Goal: Task Accomplishment & Management: Complete application form

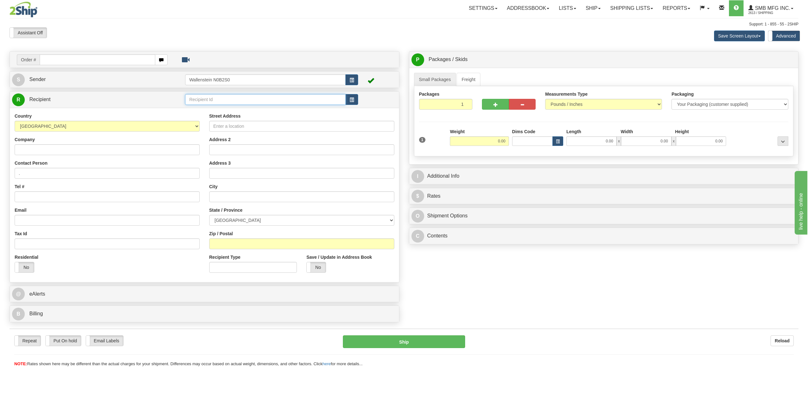
click at [218, 100] on input "text" at bounding box center [265, 99] width 161 height 11
type input "newvis"
click at [138, 138] on div "Country AFGHANISTAN ALAND ISLANDS ALBANIA ALGERIA AMERICAN SAMOA ANDORRA ANGOLA…" at bounding box center [204, 195] width 389 height 174
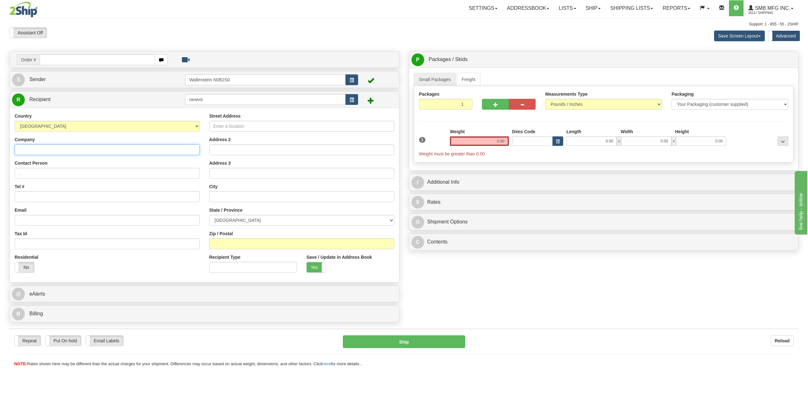
click at [153, 149] on input "Company" at bounding box center [107, 149] width 185 height 11
type input "New Vision Agro"
click at [249, 129] on input "Street Address" at bounding box center [301, 126] width 185 height 11
type input "232 West Service Road"
type input "Hague"
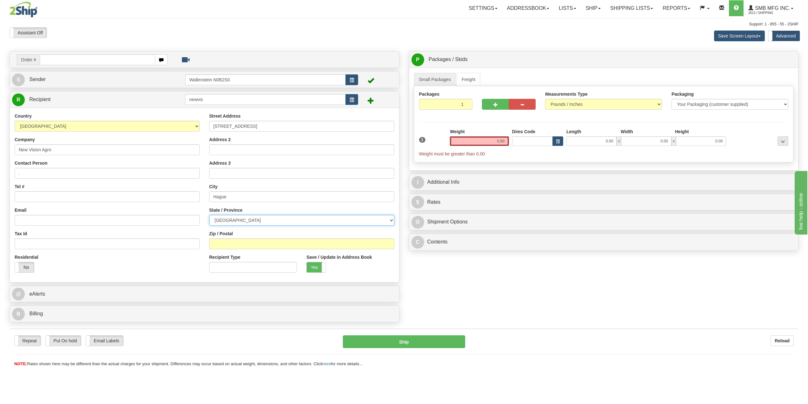
select select "SK"
type input "S0K 1X0"
click at [468, 142] on input "0.00" at bounding box center [479, 141] width 59 height 10
type input "180.00"
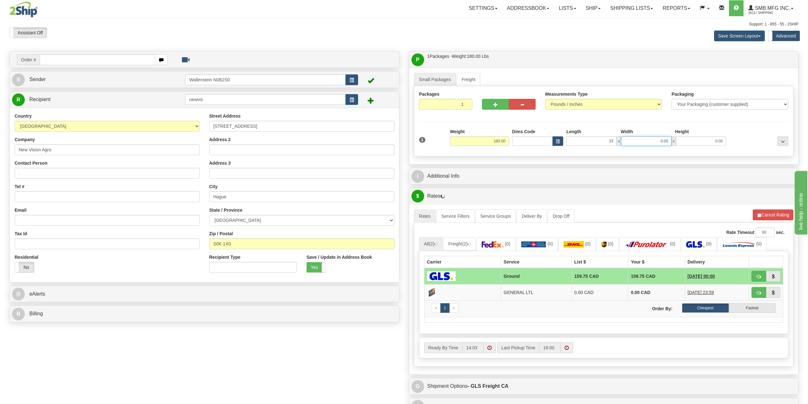
type input "33.00"
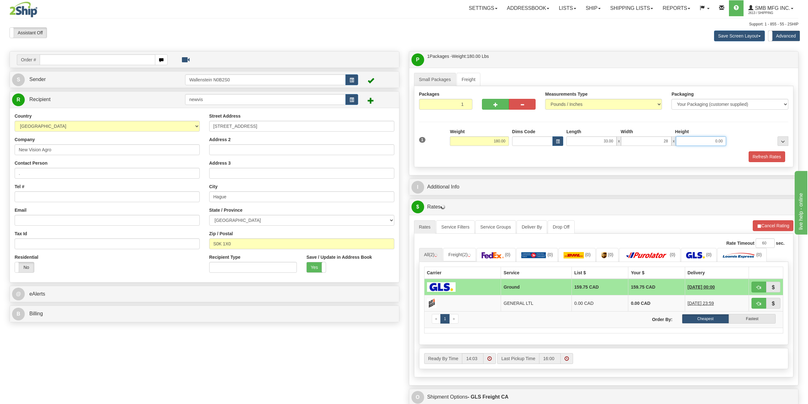
type input "28.00"
type input "77.00"
click at [521, 104] on span "button" at bounding box center [522, 105] width 4 height 4
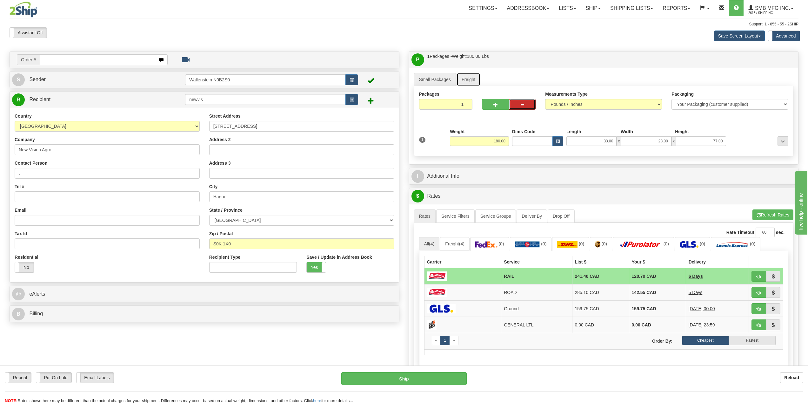
click at [466, 81] on link "Freight" at bounding box center [469, 79] width 24 height 13
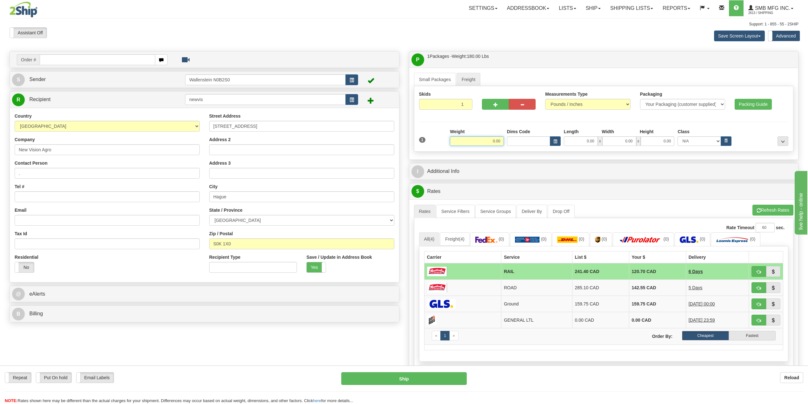
click at [492, 143] on input "0.00" at bounding box center [477, 141] width 54 height 10
type input "180.00"
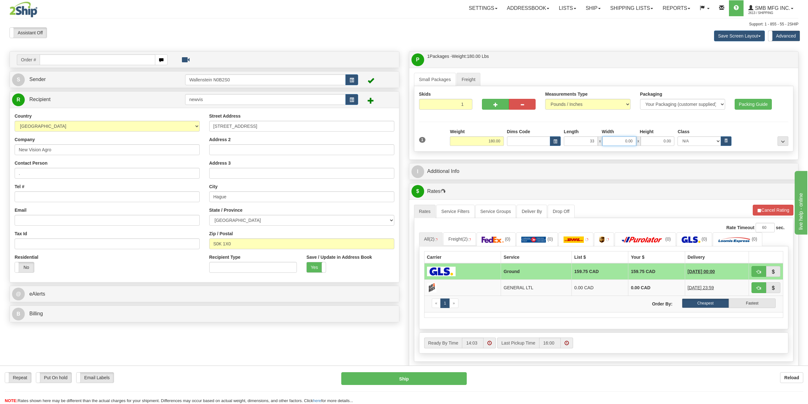
type input "33.00"
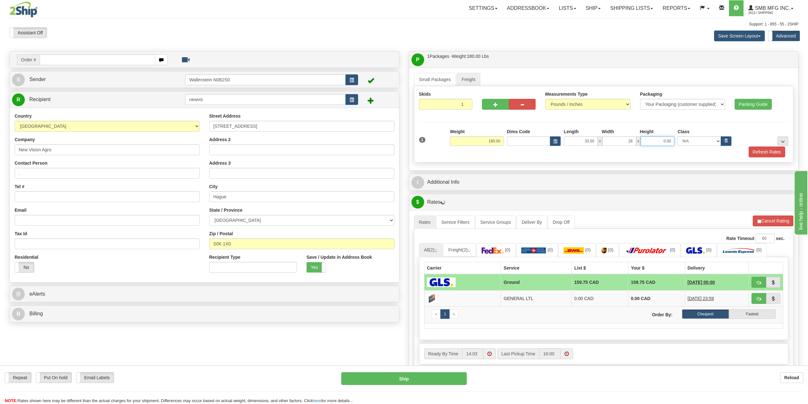
type input "28.00"
type input "77.00"
click at [766, 154] on button "Refresh Rates" at bounding box center [767, 151] width 37 height 11
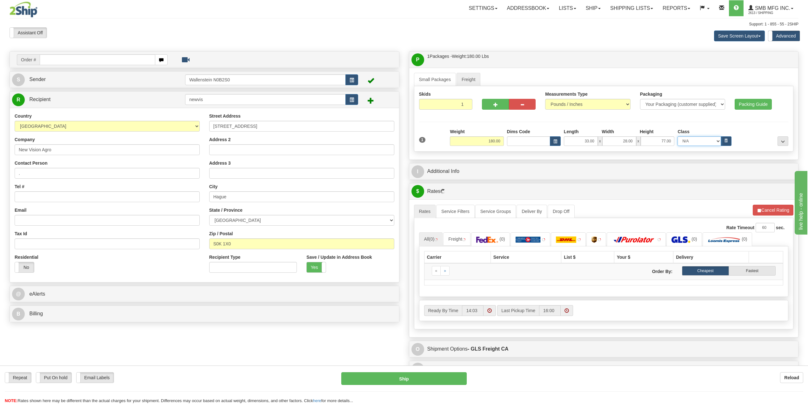
click at [717, 141] on select "N/A 50.0 55.0 60.0 65.0 70.0 85.0 92.5 100.0 125.0 175.0 250.0 300.0 400.0" at bounding box center [699, 141] width 43 height 10
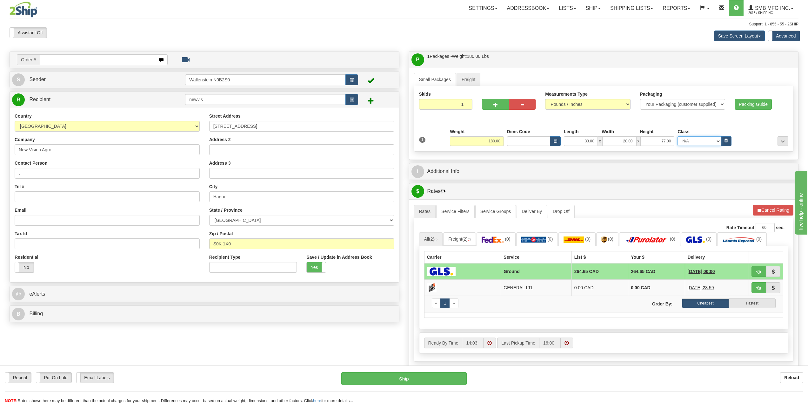
click at [717, 141] on select "N/A 50.0 55.0 60.0 65.0 70.0 85.0 92.5 100.0 125.0 175.0 250.0 300.0 400.0" at bounding box center [699, 141] width 43 height 10
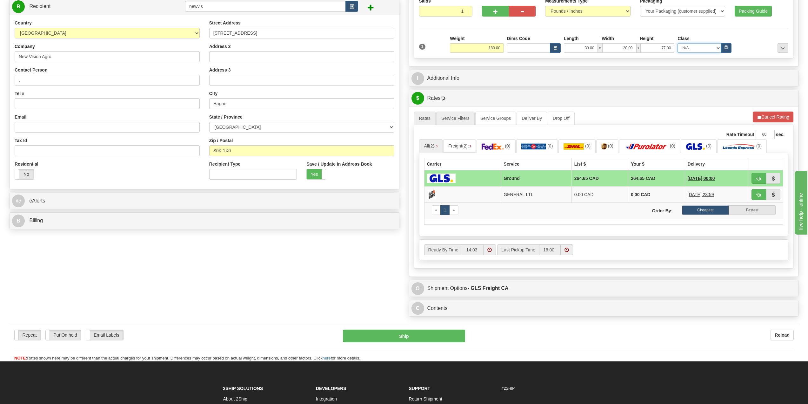
scroll to position [95, 0]
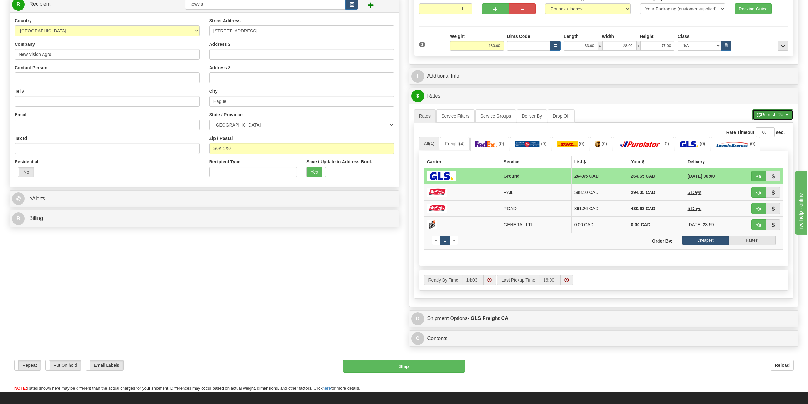
click at [782, 118] on button "Refresh Rates" at bounding box center [772, 114] width 41 height 11
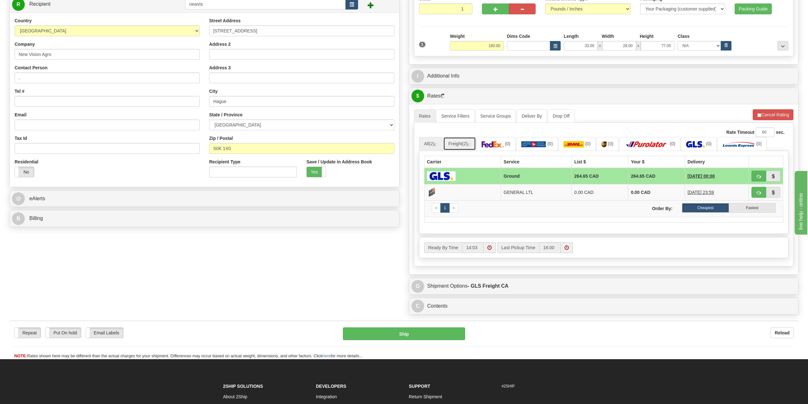
click at [466, 144] on span "(2)" at bounding box center [464, 143] width 5 height 5
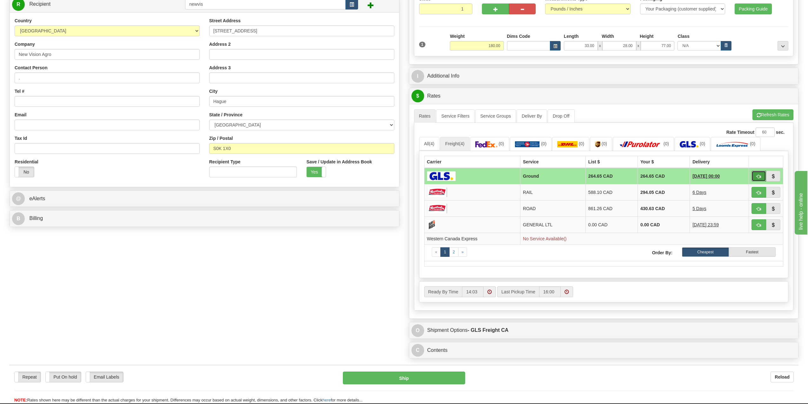
click at [759, 177] on span "button" at bounding box center [759, 176] width 4 height 4
type input "GRD"
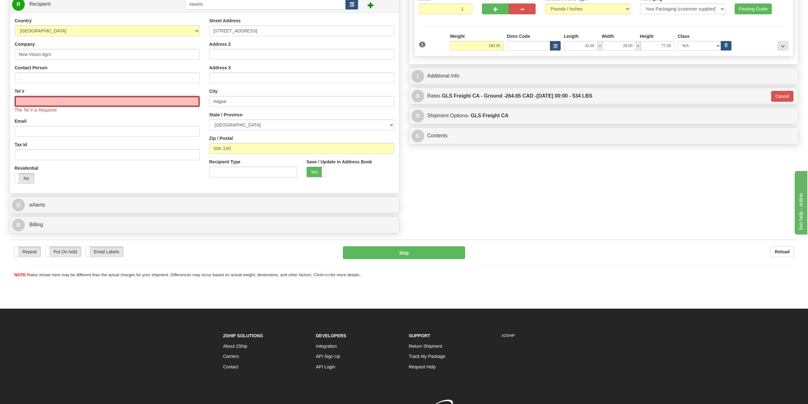
click at [124, 104] on input "Tel #" at bounding box center [107, 101] width 185 height 11
click at [93, 102] on input "Tel #" at bounding box center [107, 101] width 185 height 11
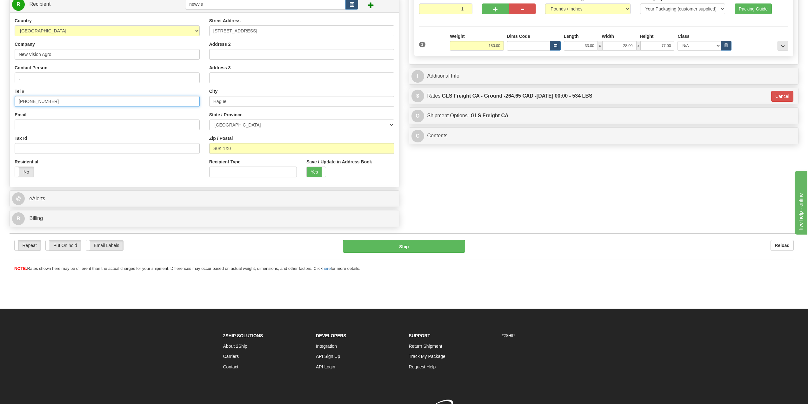
type input "306-225-2226"
click at [537, 199] on div "Order # S Sender" at bounding box center [404, 93] width 799 height 274
click at [511, 200] on div "Order # S Sender" at bounding box center [404, 93] width 799 height 274
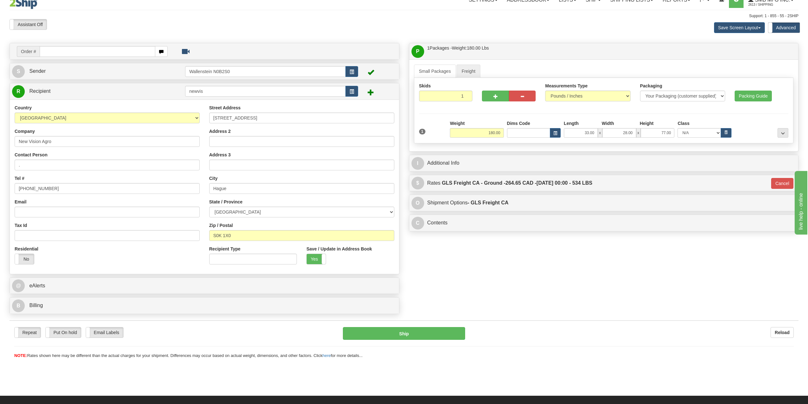
scroll to position [0, 0]
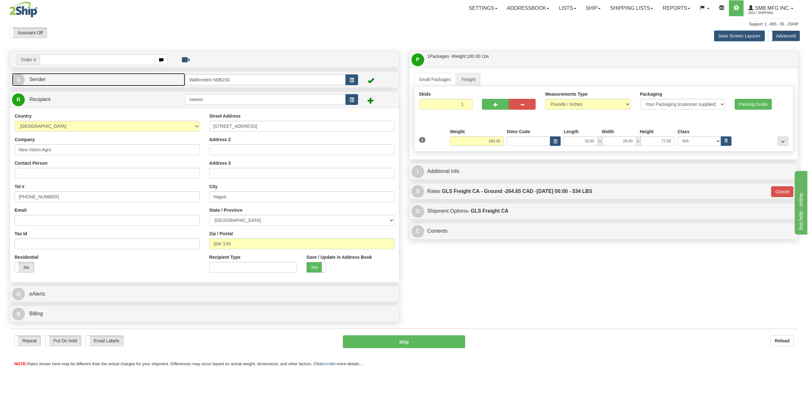
click at [131, 77] on link "S Sender" at bounding box center [98, 79] width 173 height 13
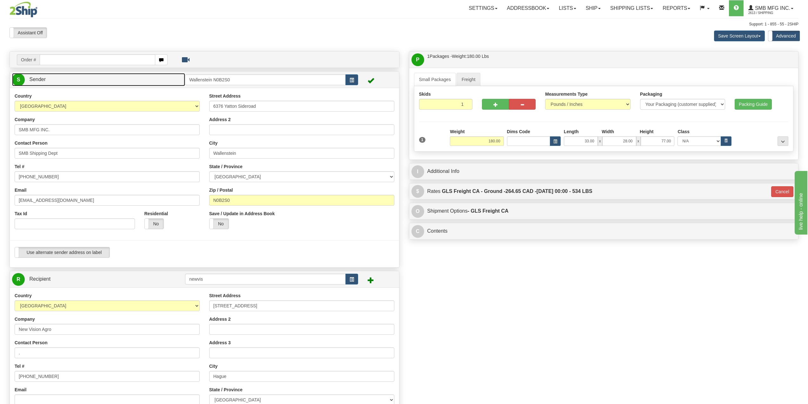
click at [131, 78] on link "S Sender" at bounding box center [98, 79] width 173 height 13
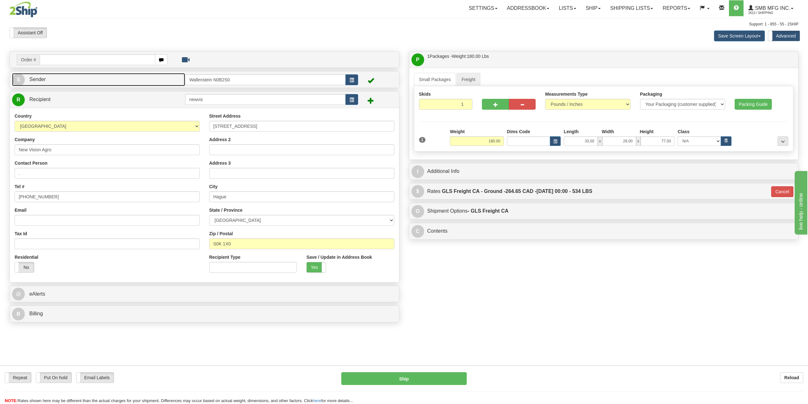
click at [122, 80] on link "S Sender" at bounding box center [98, 79] width 173 height 13
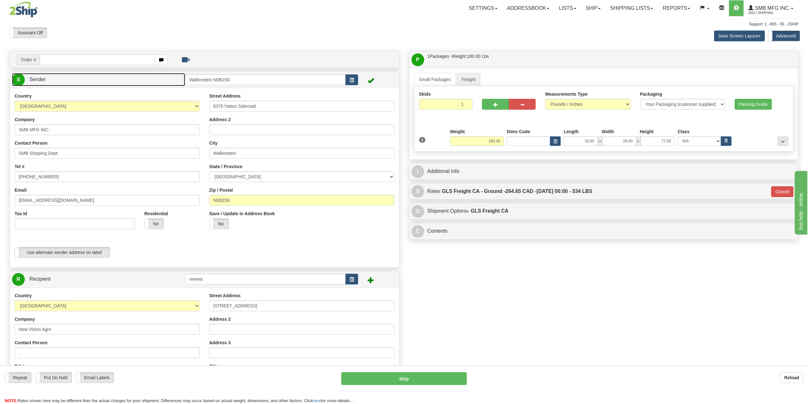
click at [122, 80] on link "S Sender" at bounding box center [98, 79] width 173 height 13
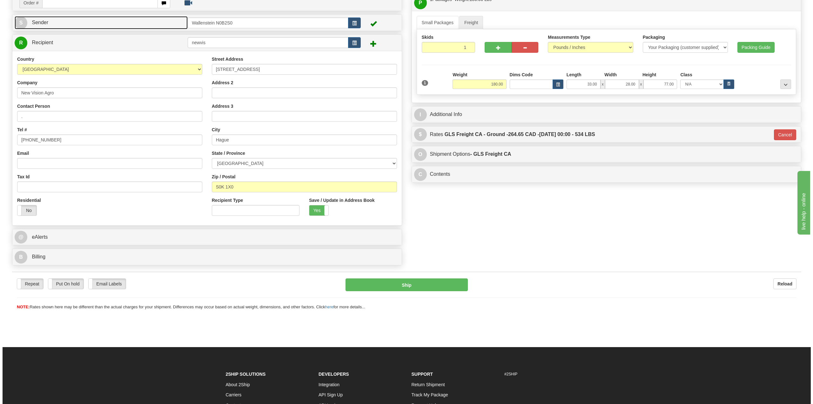
scroll to position [64, 0]
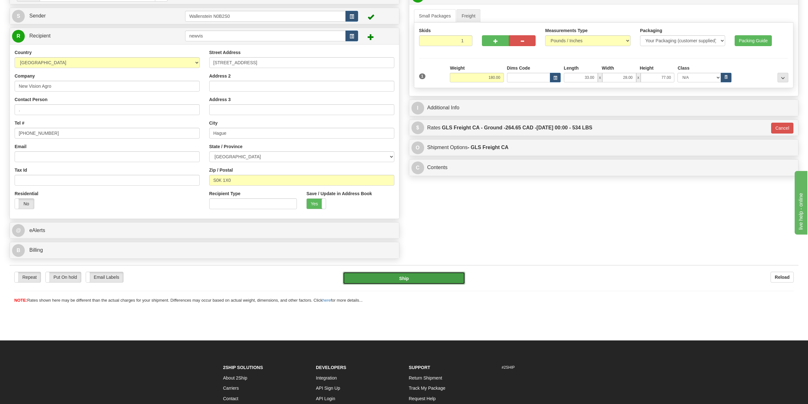
click at [407, 279] on button "Ship" at bounding box center [404, 277] width 122 height 13
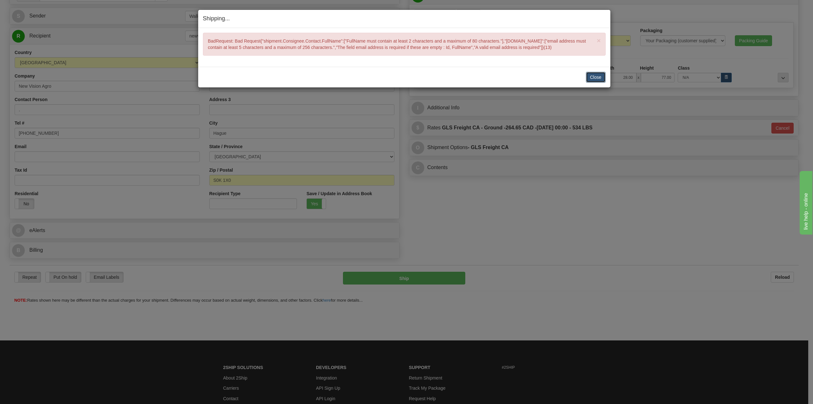
click at [589, 83] on button "Close" at bounding box center [596, 77] width 20 height 11
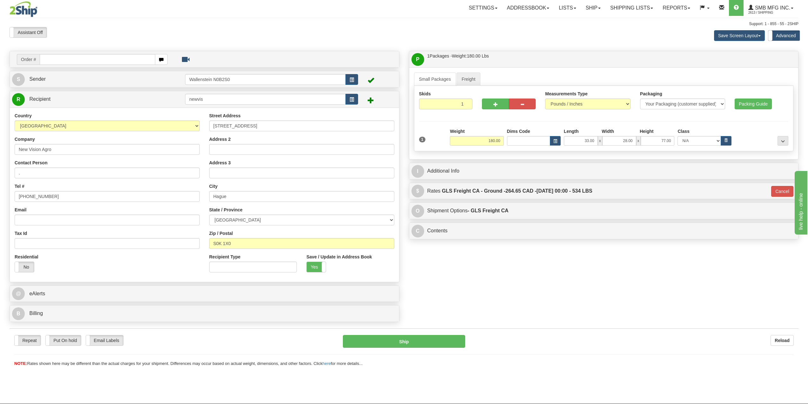
scroll to position [0, 0]
drag, startPoint x: 103, startPoint y: 168, endPoint x: 0, endPoint y: 177, distance: 103.3
click at [0, 177] on div "Toggle navigation Settings Shipping Preferences Fields Preferences New" at bounding box center [404, 202] width 808 height 404
click at [54, 173] on input "Re" at bounding box center [107, 173] width 185 height 11
click at [503, 287] on div "Order # S Sender" at bounding box center [404, 188] width 799 height 274
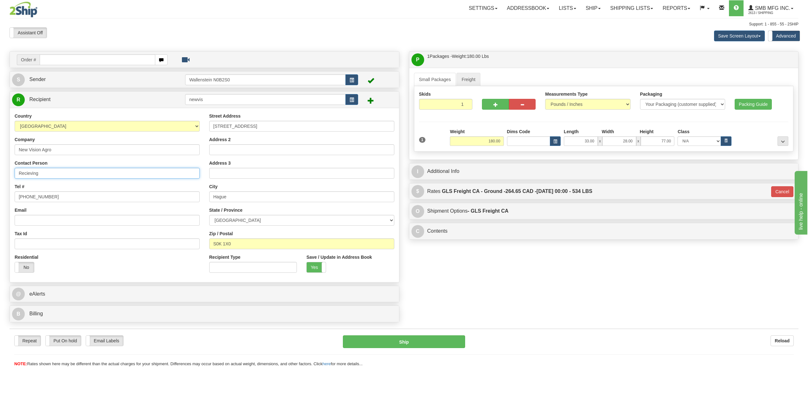
drag, startPoint x: 23, startPoint y: 171, endPoint x: 18, endPoint y: 171, distance: 4.9
click at [18, 171] on input "Recieving" at bounding box center [107, 173] width 185 height 11
type input "Receiving"
click at [535, 258] on div "Order # S Sender" at bounding box center [404, 188] width 799 height 274
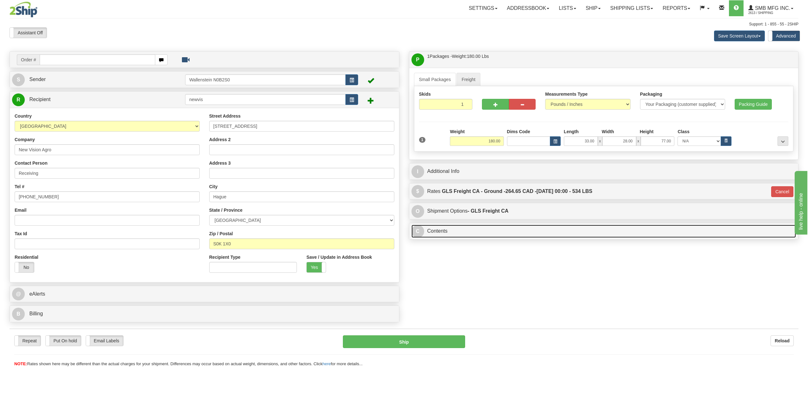
click at [490, 231] on link "C Contents" at bounding box center [603, 230] width 385 height 13
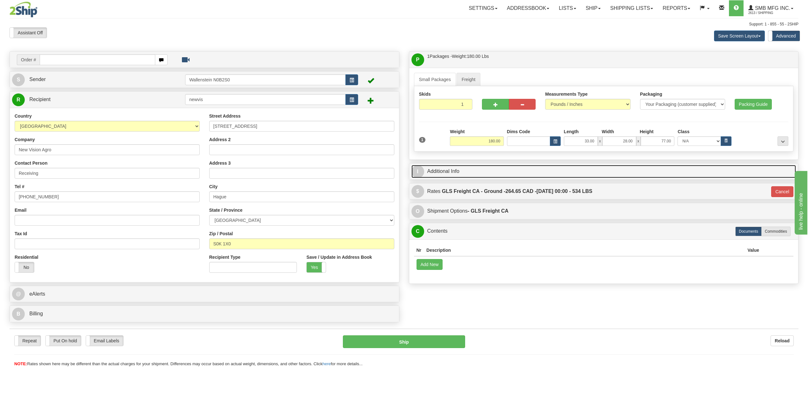
click at [477, 171] on link "I Additional Info" at bounding box center [603, 171] width 385 height 13
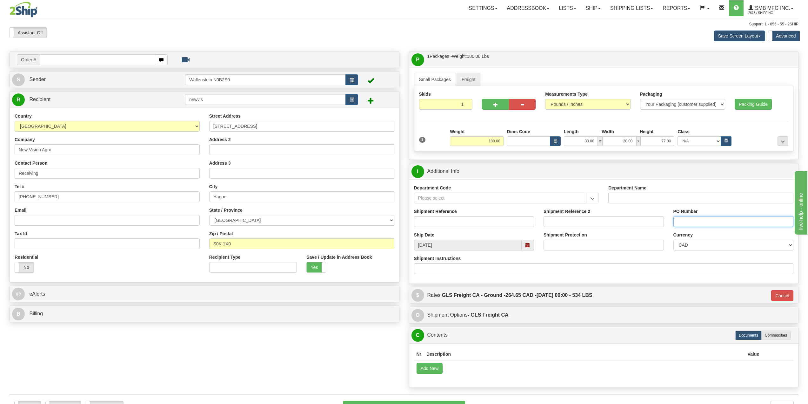
click at [685, 223] on input "PO Number" at bounding box center [733, 221] width 120 height 11
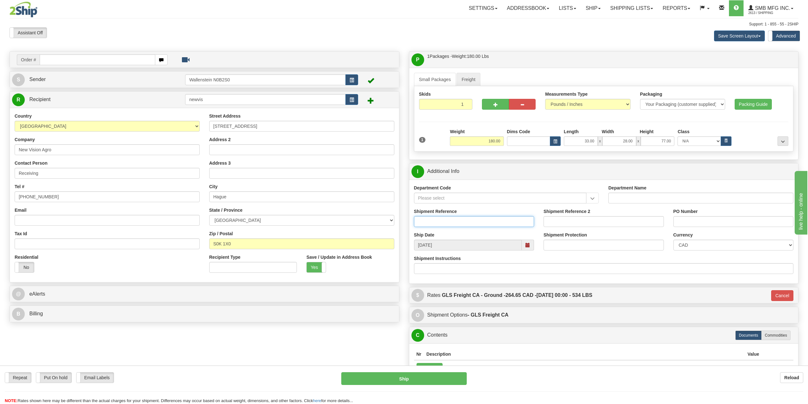
click at [494, 224] on input "Shipment Reference" at bounding box center [474, 221] width 120 height 11
type input "W111002"
click at [566, 264] on input "Shipment Instructions" at bounding box center [604, 268] width 380 height 11
click at [431, 377] on button "Ship" at bounding box center [403, 378] width 125 height 13
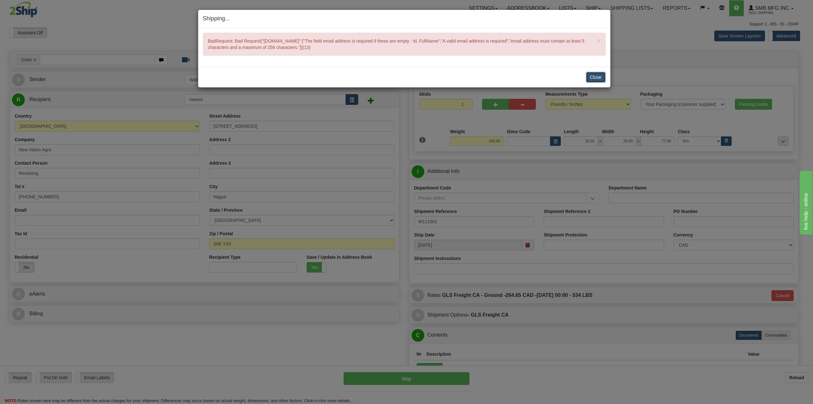
click at [595, 75] on button "Close" at bounding box center [596, 77] width 20 height 11
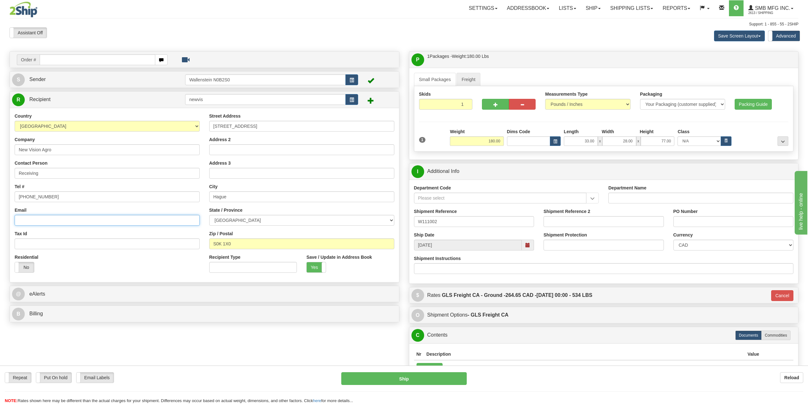
click at [38, 218] on input "Email" at bounding box center [107, 220] width 185 height 11
click at [70, 83] on link "S Sender" at bounding box center [98, 79] width 173 height 13
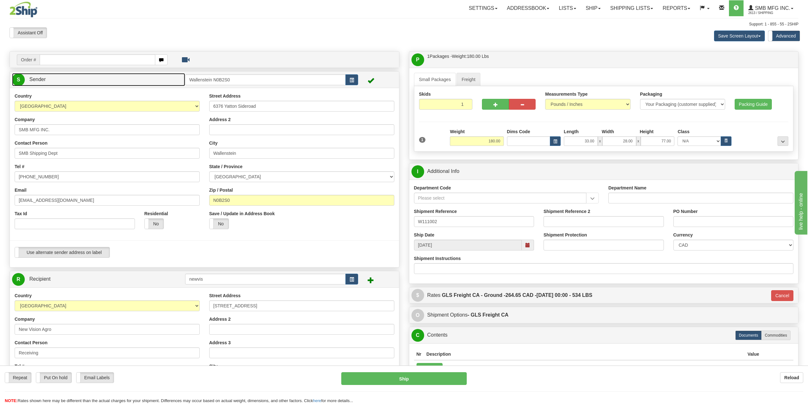
click at [72, 83] on link "S Sender" at bounding box center [98, 79] width 173 height 13
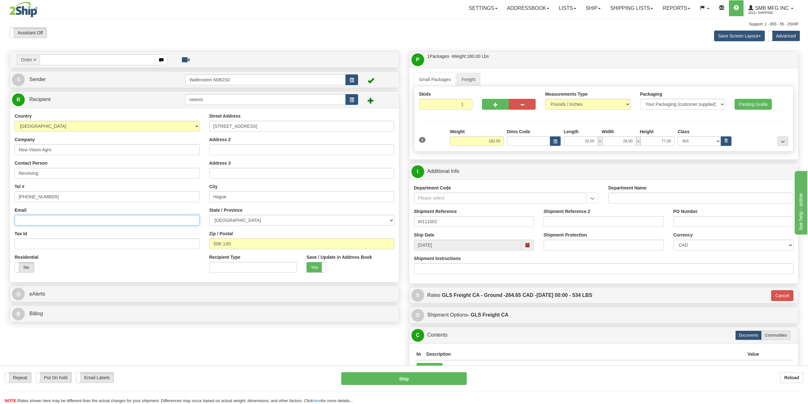
drag, startPoint x: 42, startPoint y: 219, endPoint x: 57, endPoint y: 221, distance: 15.1
click at [42, 219] on input "Email" at bounding box center [107, 220] width 185 height 11
type input "s"
drag, startPoint x: 63, startPoint y: 221, endPoint x: 57, endPoint y: 221, distance: 5.7
click at [63, 221] on input "Email" at bounding box center [107, 220] width 185 height 11
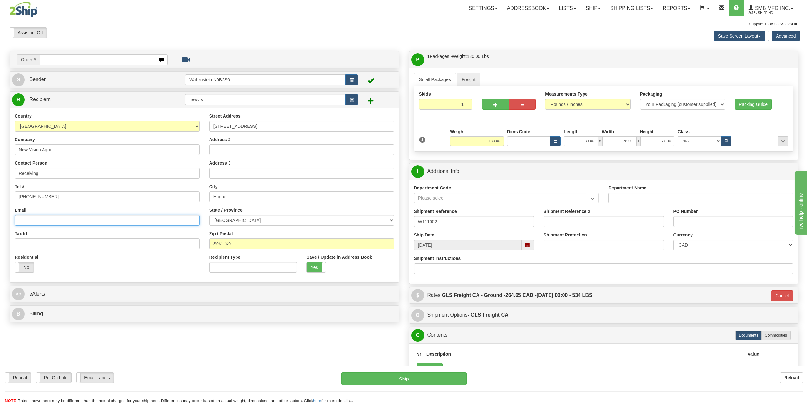
paste input "accounting@newvisionagro.com"
type input "accounting@newvisionagro.com"
click at [111, 267] on div "Residential Yes No" at bounding box center [107, 265] width 195 height 23
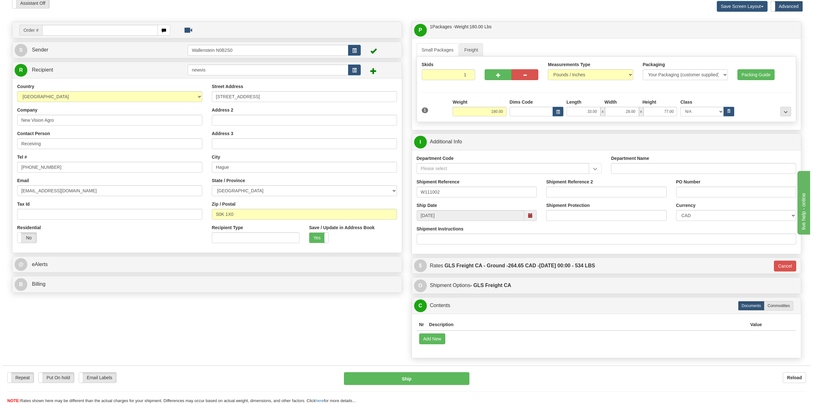
scroll to position [32, 0]
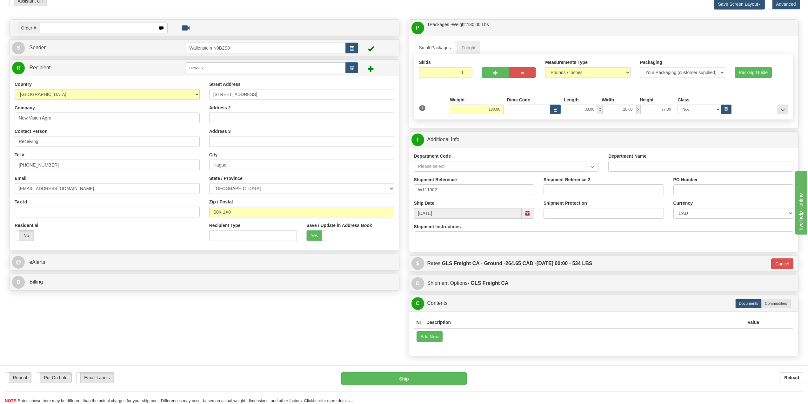
click at [269, 329] on div "Order # S Sender" at bounding box center [404, 188] width 799 height 339
click at [451, 381] on button "Ship" at bounding box center [403, 378] width 125 height 13
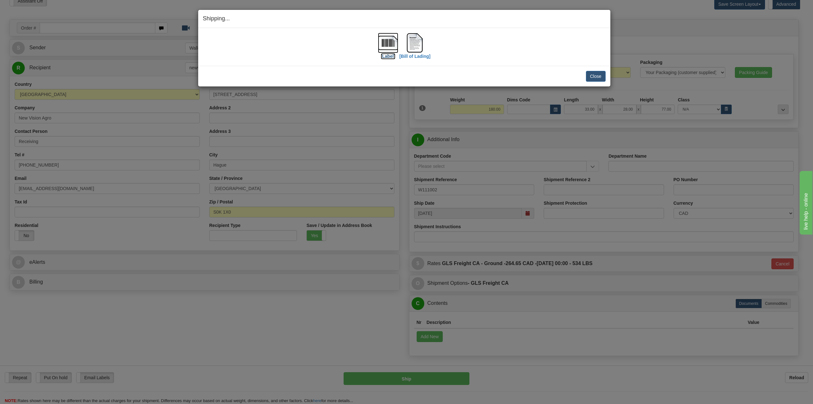
click at [388, 46] on img at bounding box center [388, 43] width 20 height 20
click at [413, 45] on img at bounding box center [415, 43] width 20 height 20
click at [595, 77] on button "Close" at bounding box center [596, 76] width 20 height 11
